Goal: Information Seeking & Learning: Learn about a topic

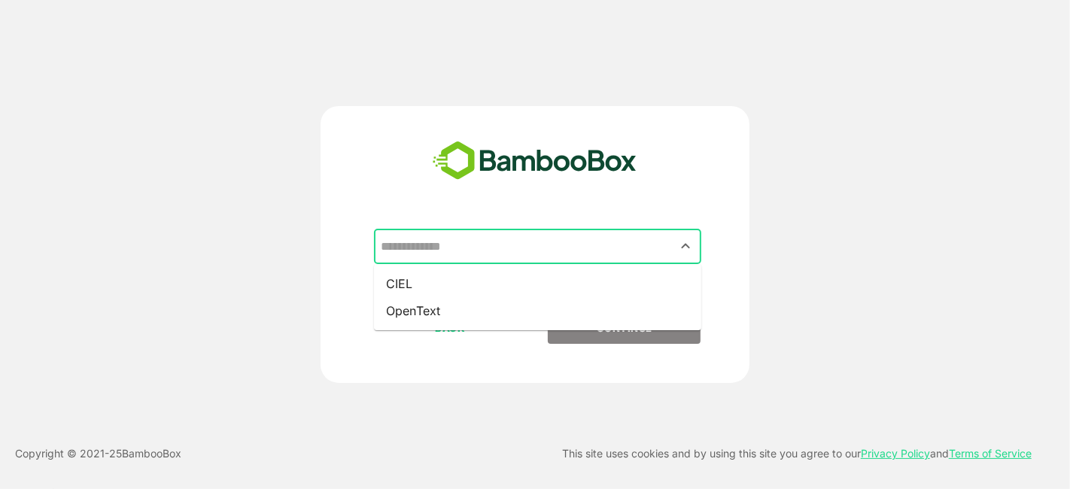
click at [580, 233] on input "text" at bounding box center [537, 247] width 321 height 29
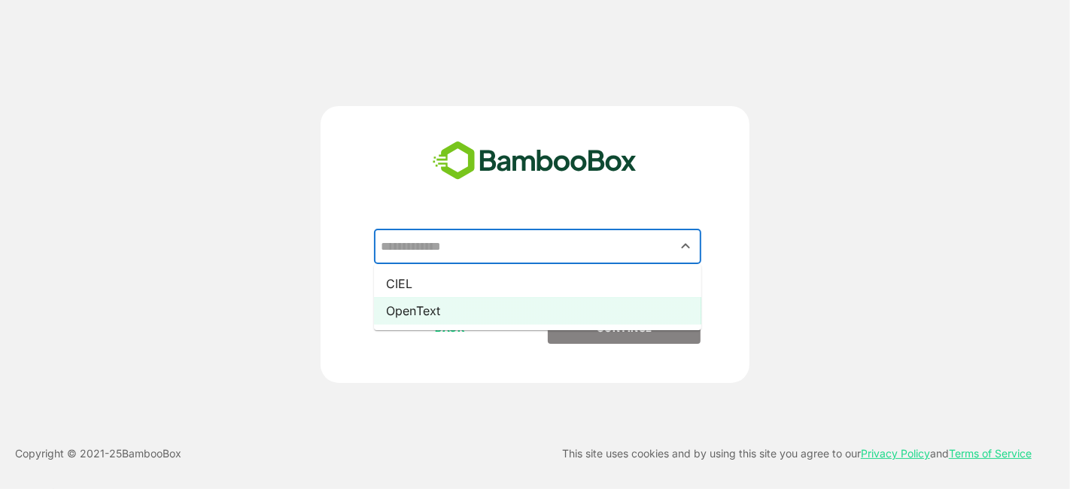
click at [553, 308] on li "OpenText" at bounding box center [537, 310] width 327 height 27
type input "********"
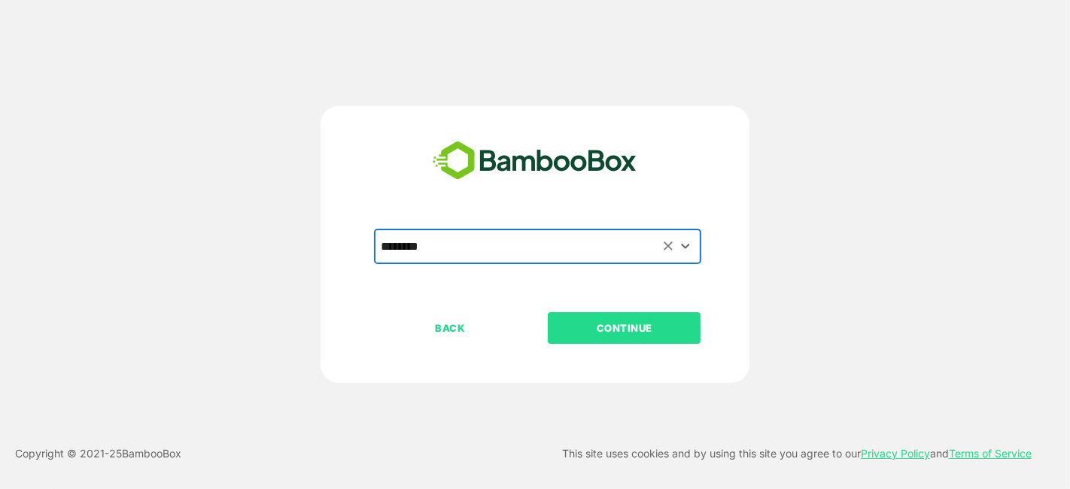
click at [620, 339] on button "CONTINUE" at bounding box center [624, 328] width 153 height 32
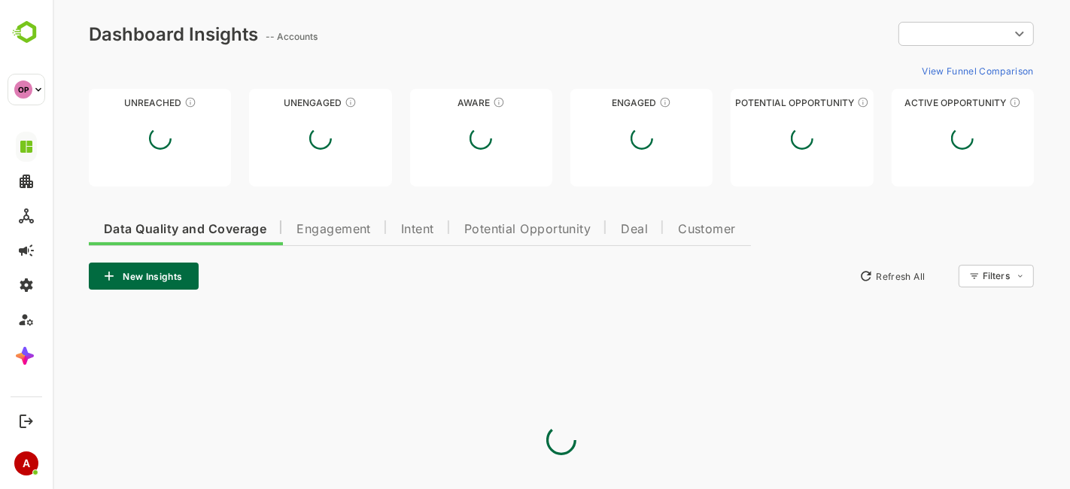
type input "**********"
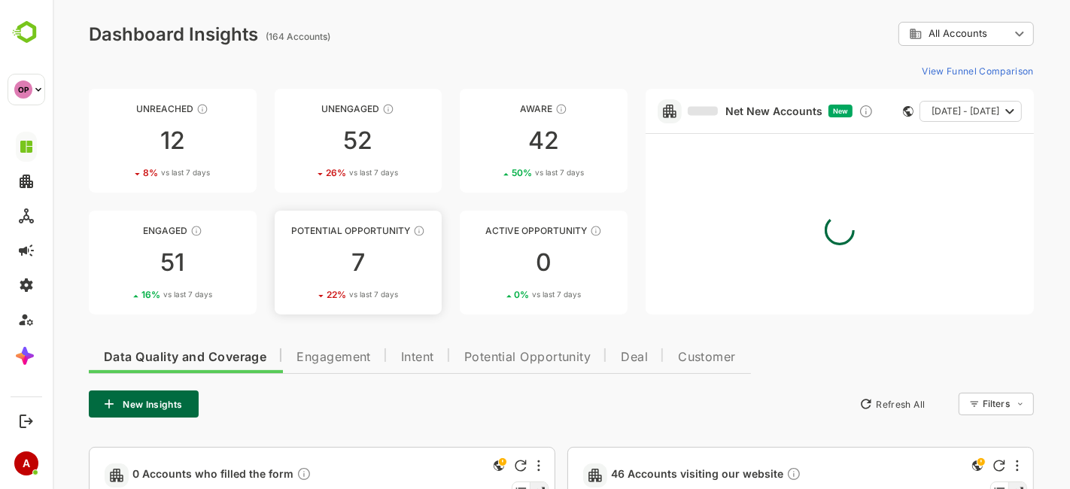
click at [357, 258] on div "7" at bounding box center [358, 263] width 168 height 24
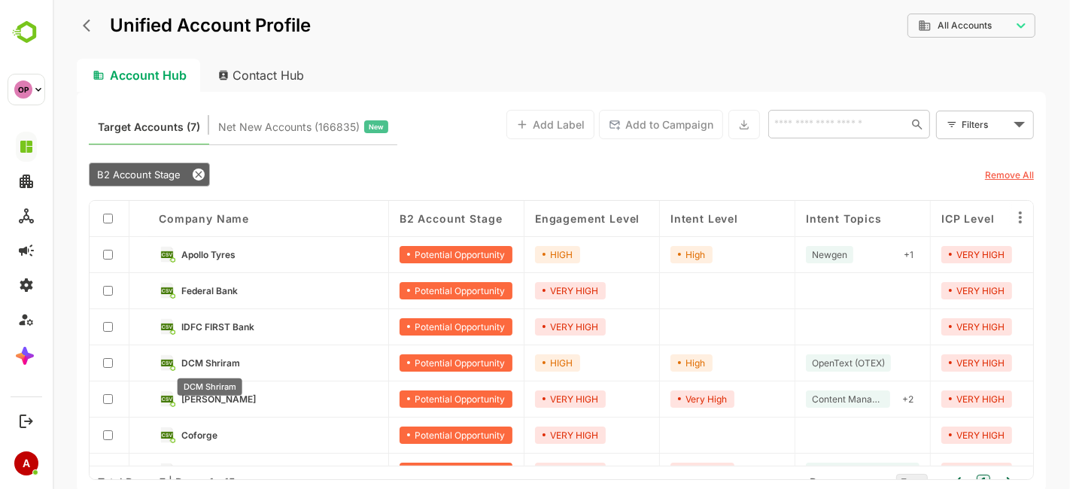
click at [218, 364] on span "DCM Shriram" at bounding box center [210, 362] width 59 height 11
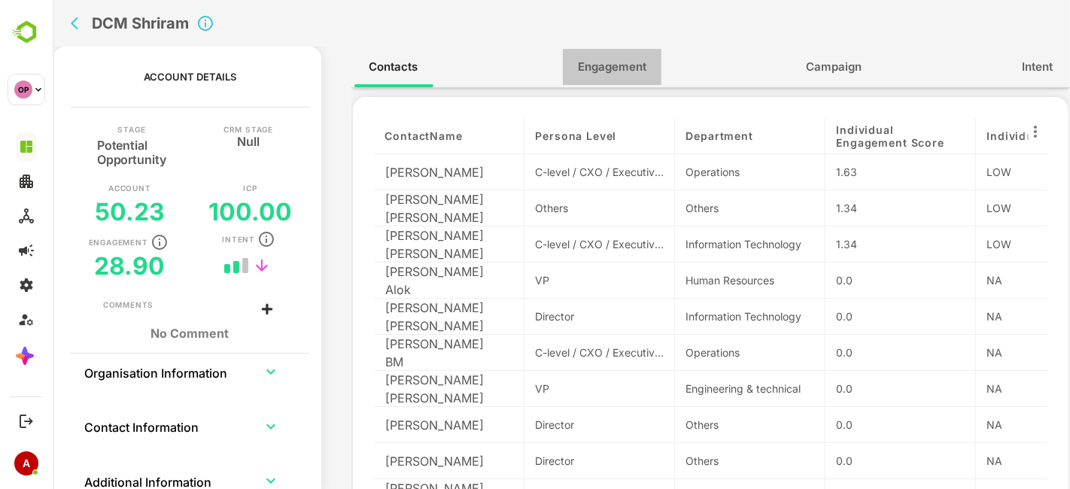
click at [597, 74] on span "Engagement" at bounding box center [611, 67] width 68 height 20
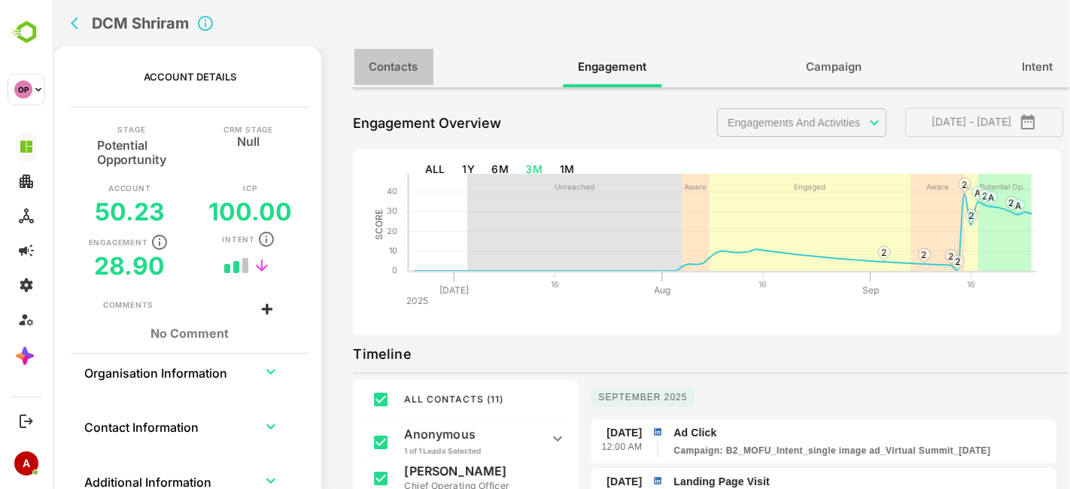
click at [399, 69] on span "Contacts" at bounding box center [393, 67] width 49 height 20
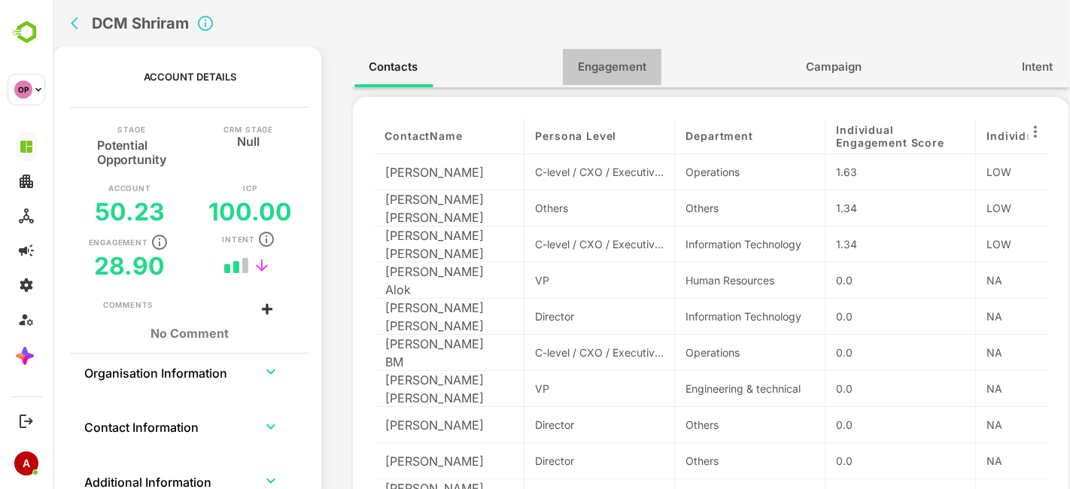
click at [653, 54] on button "Engagement" at bounding box center [611, 67] width 99 height 36
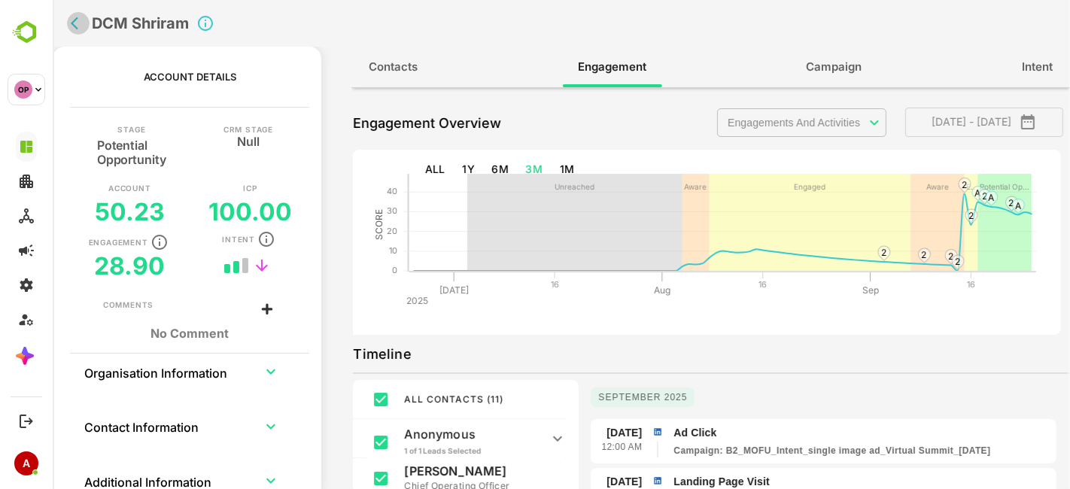
click at [77, 26] on icon "back" at bounding box center [77, 23] width 15 height 15
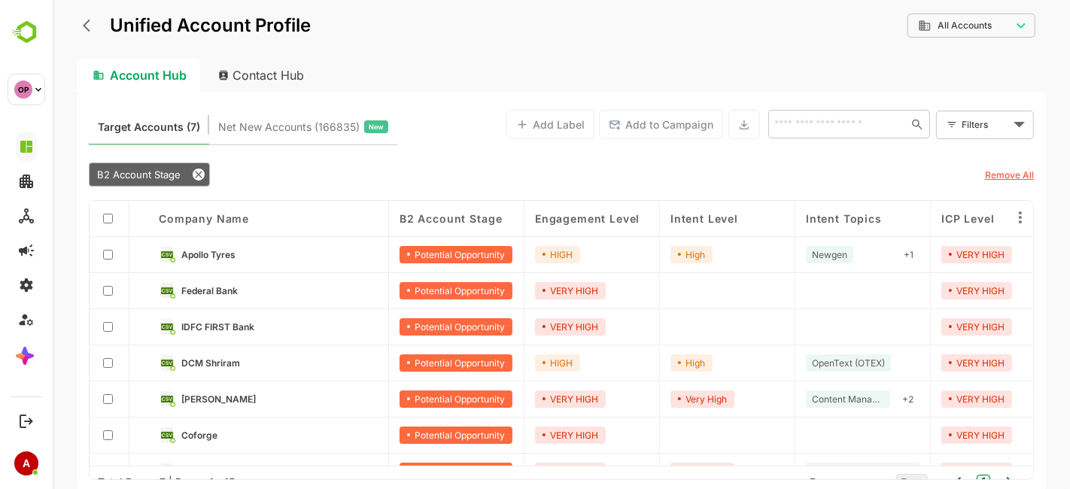
click at [77, 26] on div "Unified Account Profile" at bounding box center [193, 25] width 234 height 27
click at [82, 26] on icon "back" at bounding box center [89, 25] width 15 height 15
